Goal: Information Seeking & Learning: Understand process/instructions

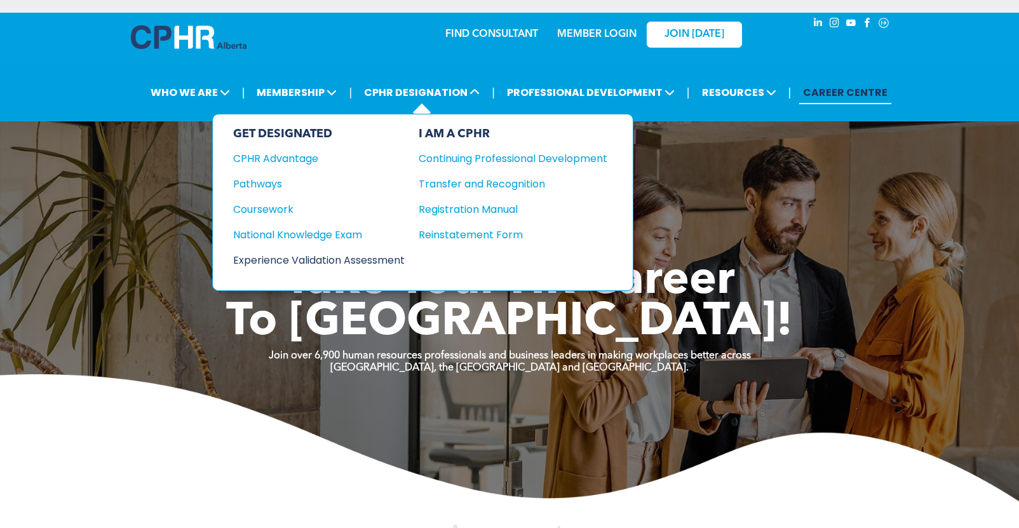
click at [311, 254] on div "Experience Validation Assessment" at bounding box center [310, 260] width 154 height 16
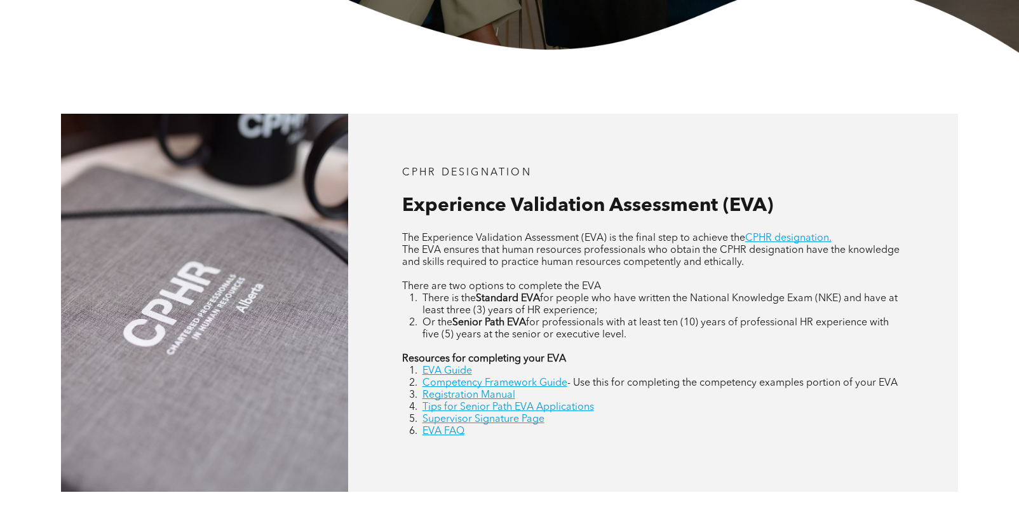
scroll to position [508, 0]
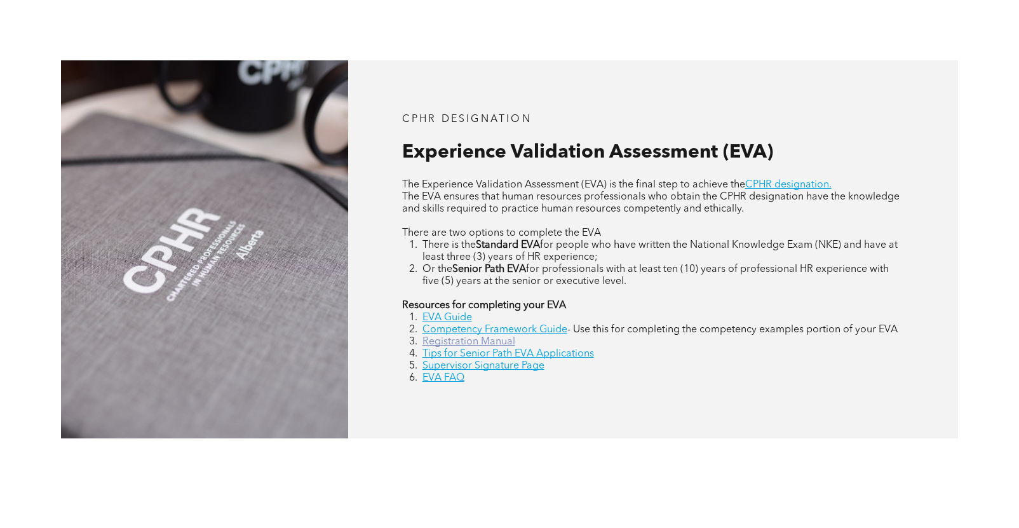
click at [508, 343] on link "Registration Manual" at bounding box center [469, 342] width 93 height 10
click at [445, 319] on link "EVA Guide" at bounding box center [448, 318] width 50 height 10
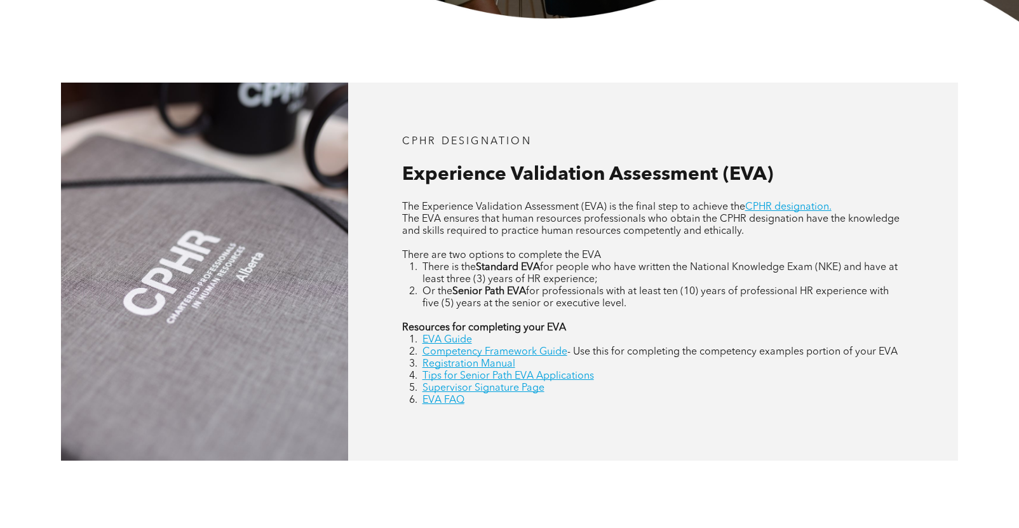
scroll to position [572, 0]
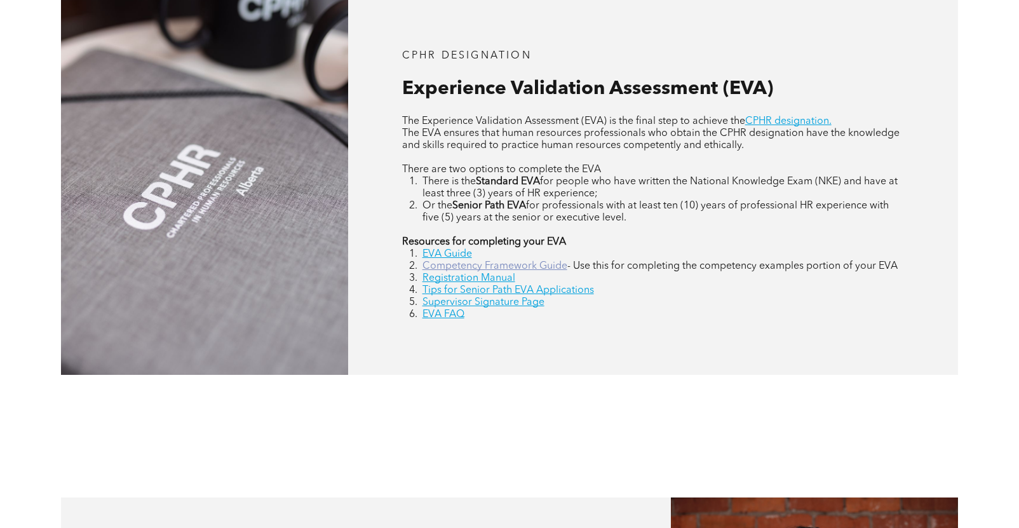
click at [468, 263] on link "Competency Framework Guide" at bounding box center [495, 266] width 145 height 10
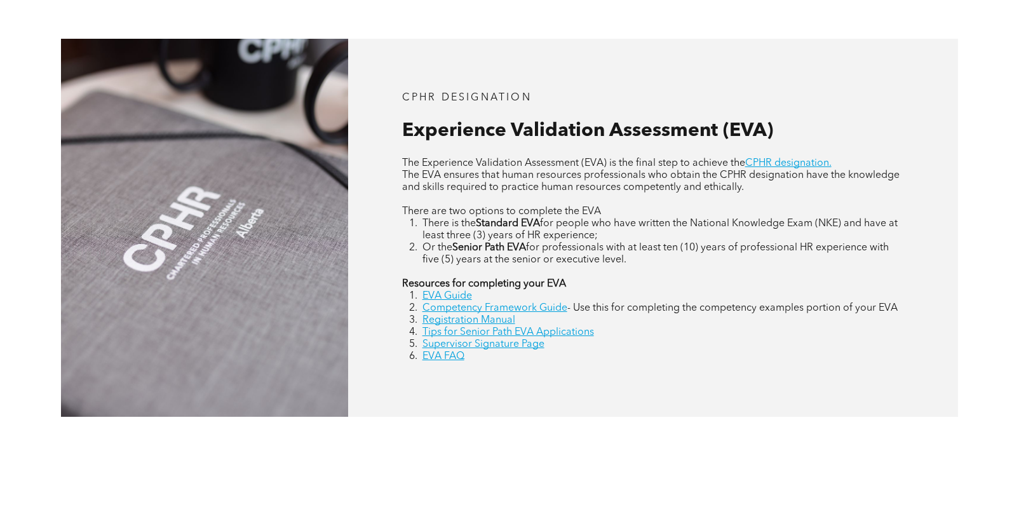
scroll to position [636, 0]
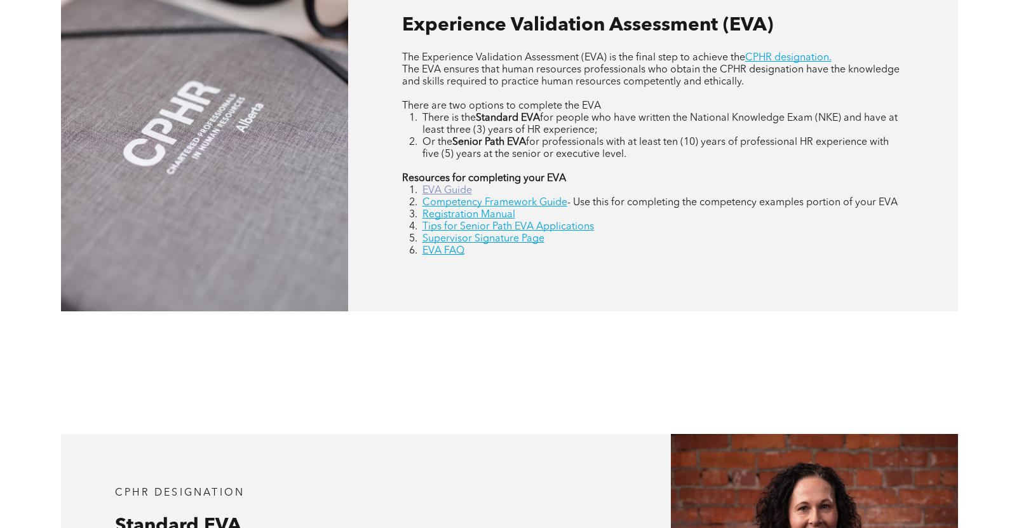
click at [451, 190] on link "EVA Guide" at bounding box center [448, 191] width 50 height 10
click at [438, 186] on link "EVA Guide" at bounding box center [448, 191] width 50 height 10
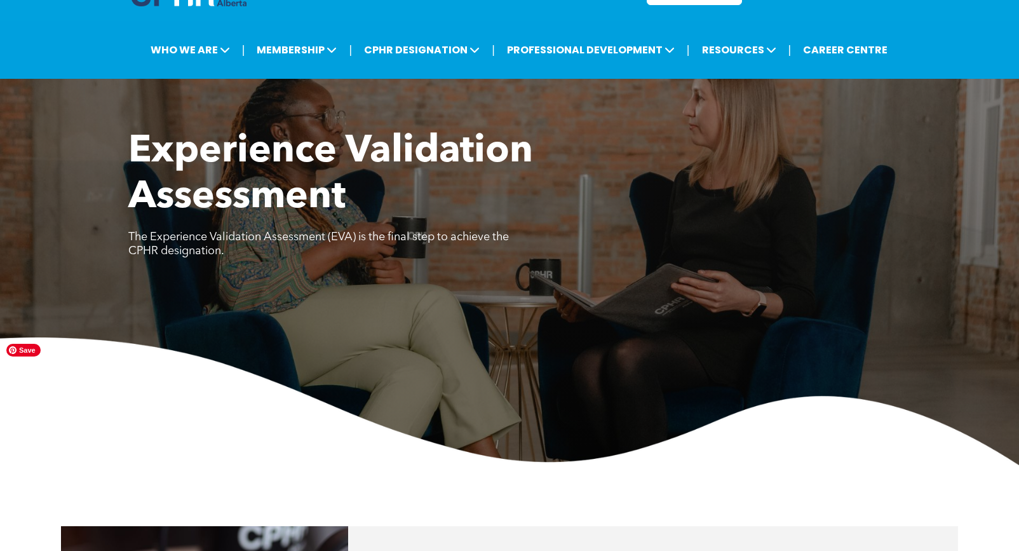
scroll to position [0, 0]
